Goal: Information Seeking & Learning: Learn about a topic

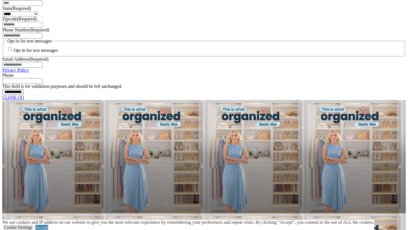
scroll to position [386, 0]
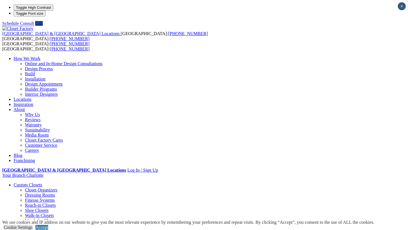
click at [31, 218] on link "Wardrobe Closets" at bounding box center [41, 220] width 32 height 5
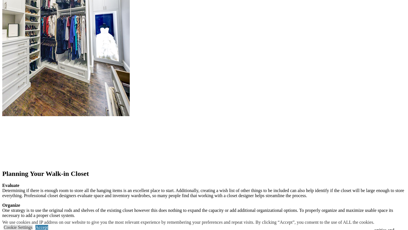
scroll to position [673, 0]
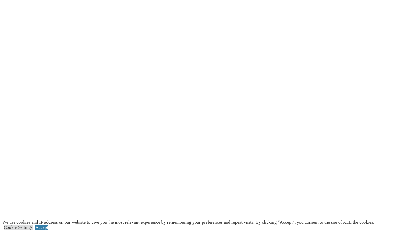
scroll to position [1050, 0]
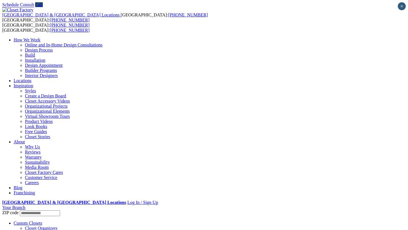
scroll to position [386, 0]
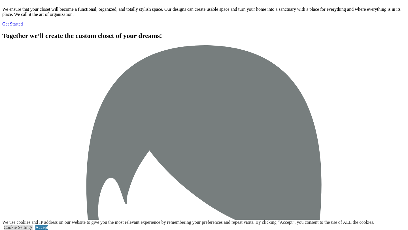
scroll to position [1751, 0]
